Goal: Find specific page/section: Find specific page/section

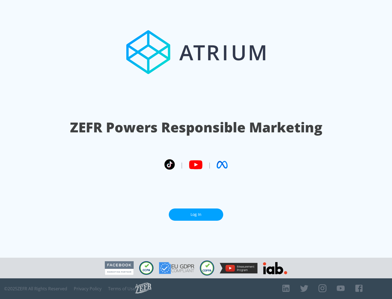
click at [196, 215] on link "Log In" at bounding box center [196, 215] width 54 height 12
